Goal: Find specific page/section: Find specific page/section

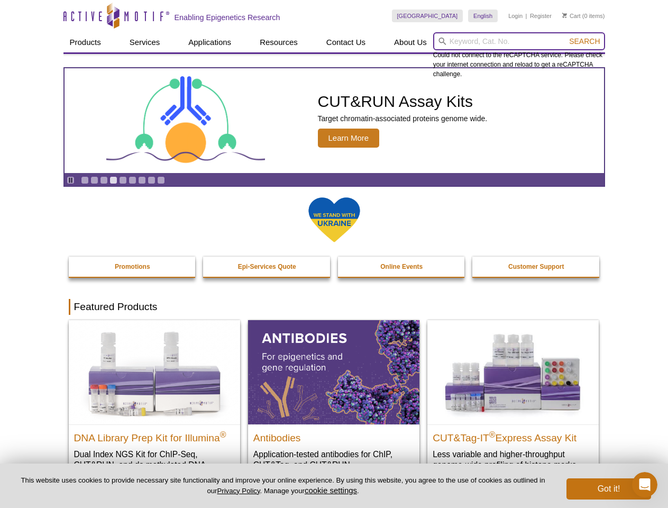
click at [519, 41] on input "search" at bounding box center [519, 41] width 172 height 18
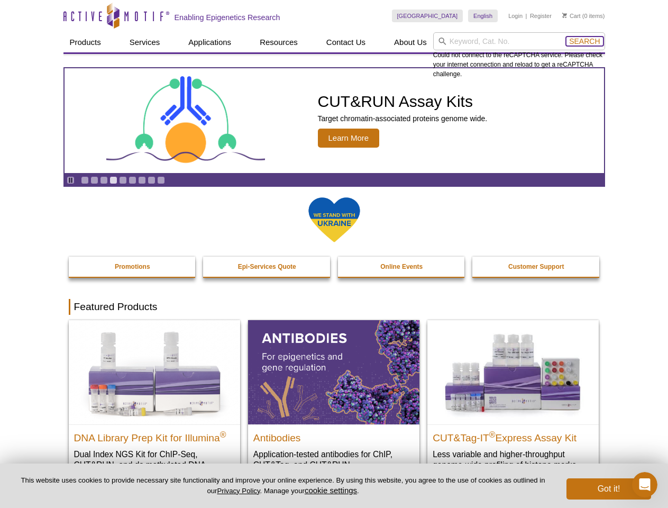
click at [585, 41] on span "Search" at bounding box center [584, 41] width 31 height 8
click at [70, 180] on icon "Pause" at bounding box center [70, 180] width 7 height 7
click at [85, 180] on link "Go to slide 1" at bounding box center [85, 180] width 8 height 8
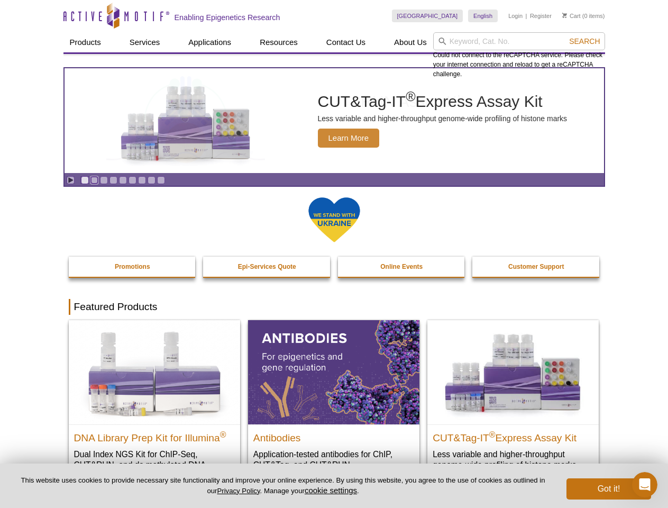
click at [94, 180] on link "Go to slide 2" at bounding box center [94, 180] width 8 height 8
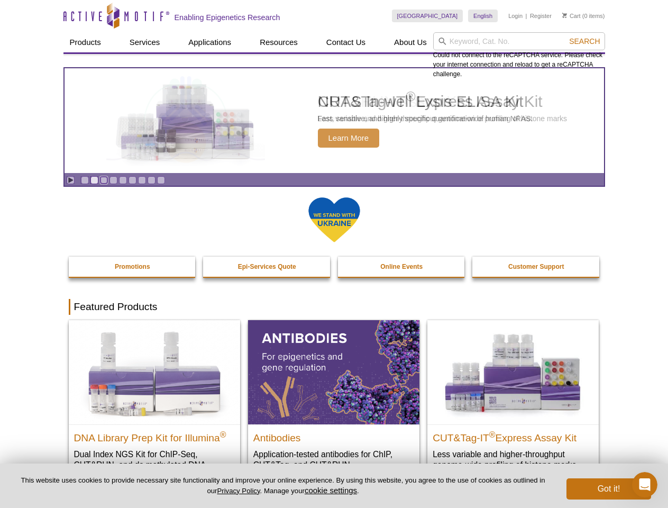
click at [104, 180] on link "Go to slide 3" at bounding box center [104, 180] width 8 height 8
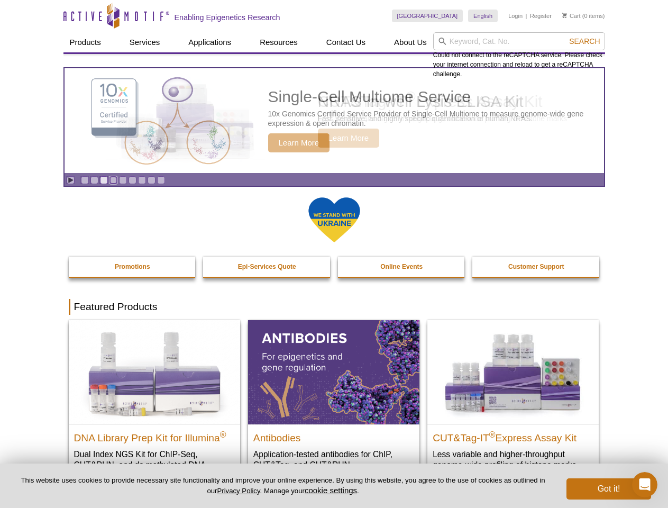
click at [113, 180] on link "Go to slide 4" at bounding box center [114, 180] width 8 height 8
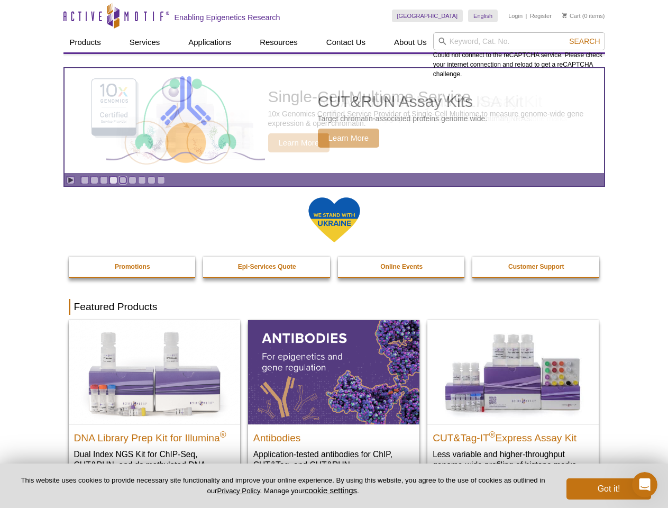
click at [123, 180] on link "Go to slide 5" at bounding box center [123, 180] width 8 height 8
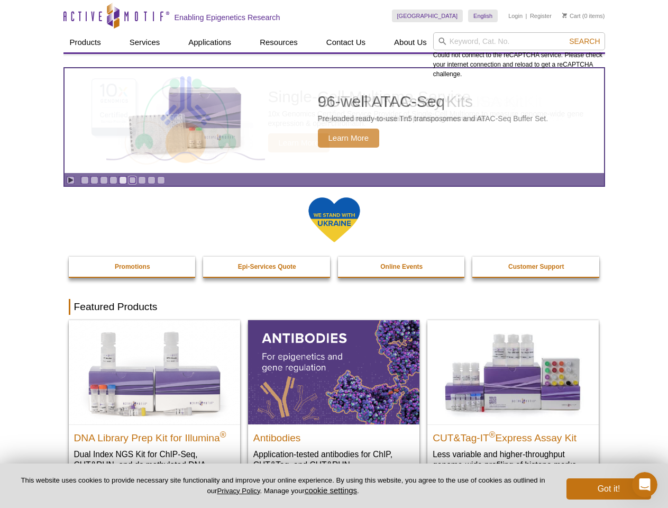
click at [132, 180] on link "Go to slide 6" at bounding box center [133, 180] width 8 height 8
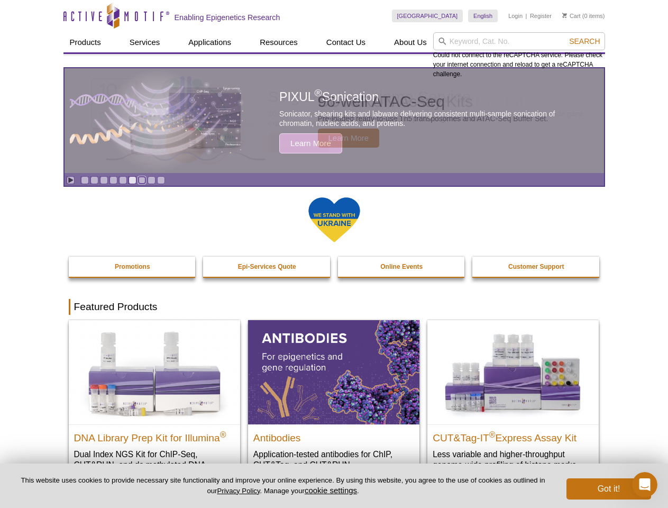
click at [142, 180] on link "Go to slide 7" at bounding box center [142, 180] width 8 height 8
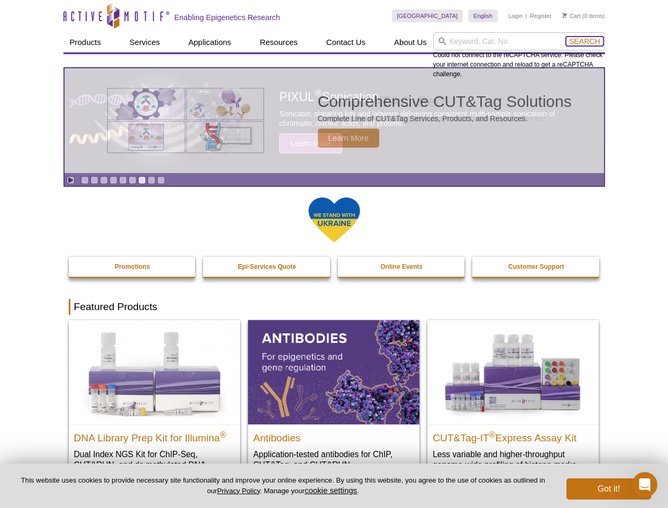
click at [585, 41] on span "Search" at bounding box center [584, 41] width 31 height 8
